Goal: Use online tool/utility: Utilize a website feature to perform a specific function

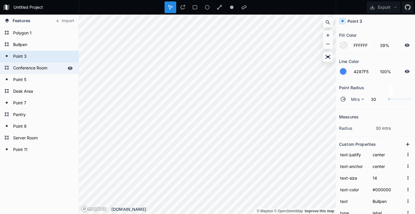
click at [39, 69] on form "Conference Room" at bounding box center [38, 68] width 55 height 9
type input "00008B"
type input "50%"
type input "000000"
type input "room"
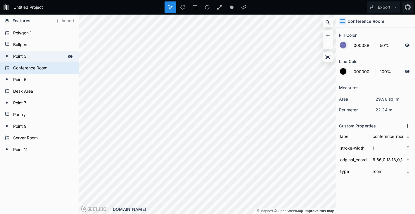
click at [38, 58] on form "Point 3" at bounding box center [38, 56] width 55 height 9
type input "FFFFFF"
type input "39%"
type input "4287F5"
type input "label"
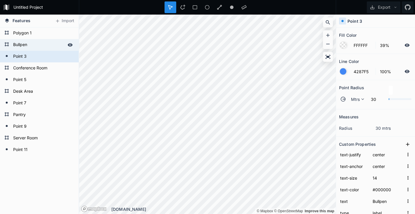
click at [38, 46] on form "Bullpen" at bounding box center [38, 45] width 55 height 9
type input "A9A9A9"
type input "50%"
type input "000000"
type input "room"
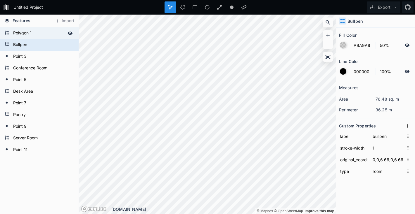
click at [36, 38] on div "Polygon 1" at bounding box center [39, 33] width 79 height 12
type input "F8F9FA"
type input "20%"
type input "floor"
type input "2"
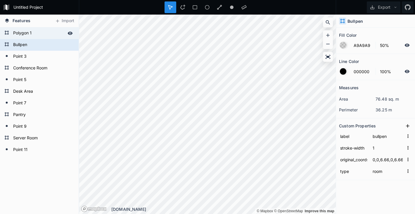
type input "0,0,17.71,0,17.71,0.29,20.76,0.29,20.76,9.5,21.66,9.5,21.66,11,0,11,0,0"
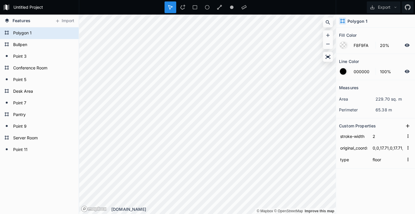
click at [41, 22] on div "Features Import" at bounding box center [39, 21] width 79 height 13
click at [39, 42] on form "Bullpen" at bounding box center [38, 45] width 55 height 9
type input "A9A9A9"
type input "50%"
type input "room"
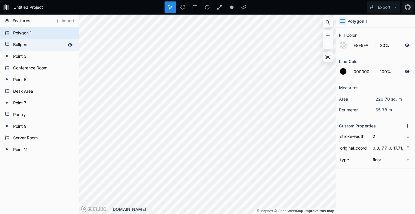
type input "1"
type input "0,0,6.66,0,6.66,4.6,7.15,4.6,7.15,11,0,11,0,0"
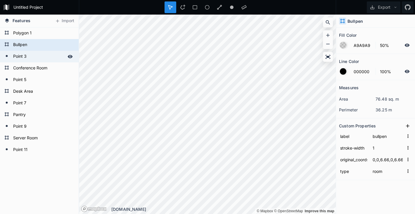
click at [39, 57] on form "Point 3" at bounding box center [38, 56] width 55 height 9
type input "FFFFFF"
type input "39%"
type input "4287F5"
type input "label"
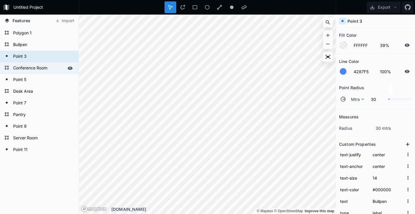
click at [39, 69] on form "Conference Room" at bounding box center [38, 68] width 55 height 9
type input "00008B"
type input "50%"
type input "000000"
type input "room"
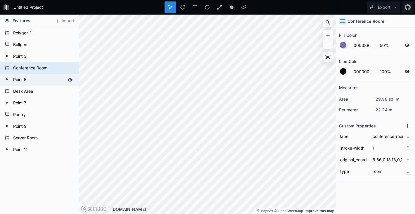
click at [39, 78] on form "Point 5" at bounding box center [38, 80] width 55 height 9
type input "FFFFFF"
type input "39%"
type input "4287F5"
type input "label"
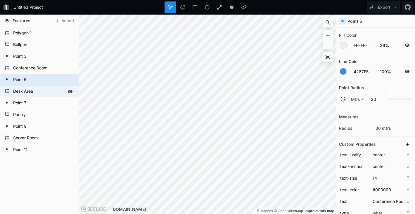
click at [39, 88] on form "Desk Area" at bounding box center [38, 91] width 55 height 9
type input "A9A9A9"
type input "50%"
type input "000000"
type input "room"
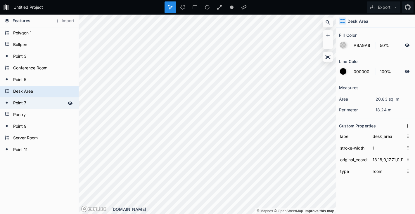
click at [38, 103] on form "Point 7" at bounding box center [38, 103] width 55 height 9
type input "FFFFFF"
type input "39%"
type input "4287F5"
type input "label"
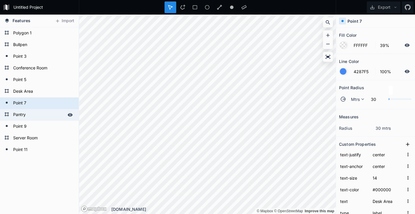
click at [38, 118] on form "Pantry" at bounding box center [38, 115] width 55 height 9
type input "80EF80"
type input "50%"
type input "000000"
type input "room"
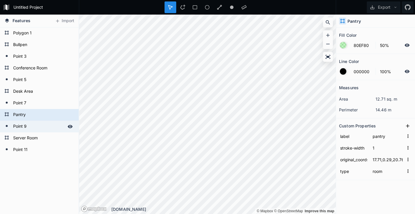
click at [36, 131] on div "Point 9" at bounding box center [39, 127] width 79 height 12
type input "FFFFFF"
type input "39%"
type input "4287F5"
type input "label"
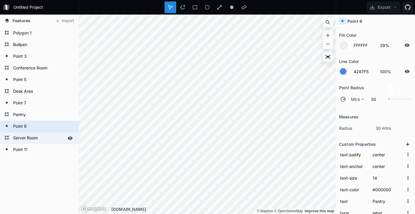
click at [36, 140] on form "Server Room" at bounding box center [38, 138] width 55 height 9
type input "FF474C"
type input "50%"
type input "000000"
type input "room"
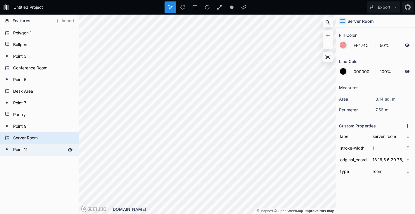
click at [36, 148] on form "Point 11" at bounding box center [38, 150] width 55 height 9
type input "FFFFFF"
type input "39%"
type input "4287F5"
type input "label"
